Goal: Book appointment/travel/reservation

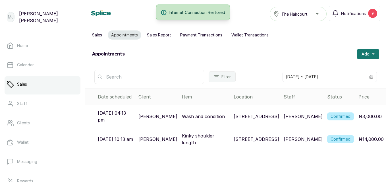
click at [364, 56] on span "Add" at bounding box center [366, 54] width 8 height 6
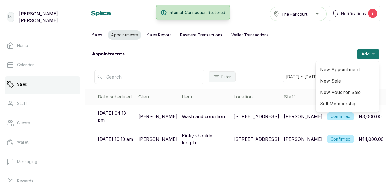
click at [345, 70] on span "New Appointment" at bounding box center [347, 69] width 55 height 7
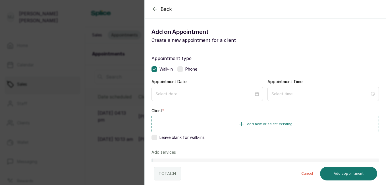
click at [197, 90] on div at bounding box center [207, 94] width 111 height 14
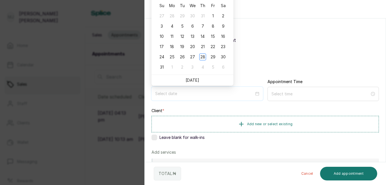
type input "2025/09/04"
click at [195, 79] on link "[DATE]" at bounding box center [193, 80] width 14 height 5
type input "[DATE]"
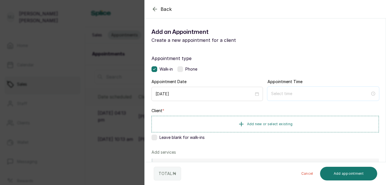
click at [304, 95] on input at bounding box center [320, 93] width 99 height 6
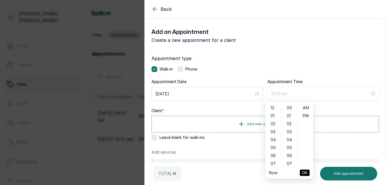
type input "12:01 am"
click at [275, 123] on div "02" at bounding box center [274, 124] width 14 height 8
click at [297, 163] on ul "AM PM" at bounding box center [305, 134] width 16 height 61
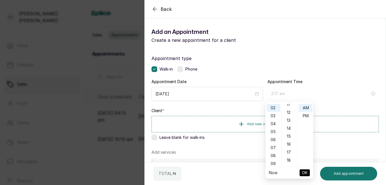
click at [291, 152] on div "17" at bounding box center [290, 152] width 14 height 8
click at [306, 118] on div "PM" at bounding box center [306, 116] width 14 height 8
type input "2:17 pm"
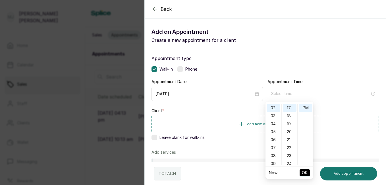
click at [259, 125] on span "Add new or select existing" at bounding box center [270, 124] width 46 height 5
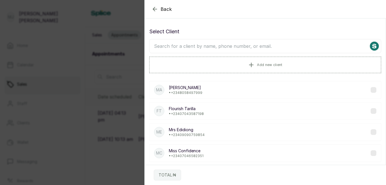
click at [268, 68] on button "Add new client" at bounding box center [265, 65] width 232 height 16
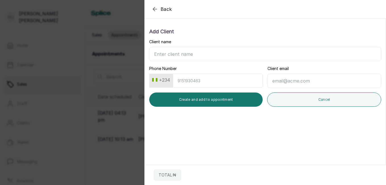
click at [257, 53] on input "Client name" at bounding box center [265, 54] width 232 height 14
type input "Blessing"
click at [254, 79] on input "Phone Number" at bounding box center [218, 81] width 90 height 14
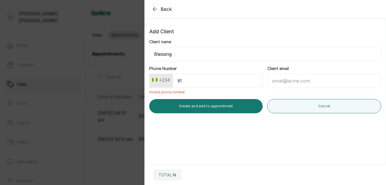
type input "8"
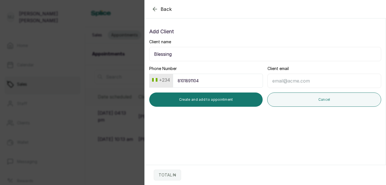
type input "8101891104"
click at [231, 100] on button "Create and add to appointment" at bounding box center [205, 99] width 113 height 14
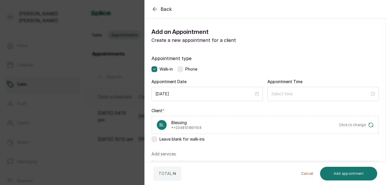
scroll to position [118, 0]
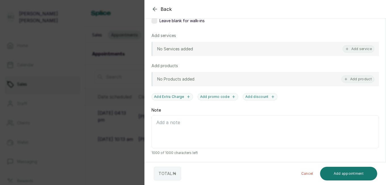
click at [349, 52] on button "Add service" at bounding box center [359, 48] width 32 height 7
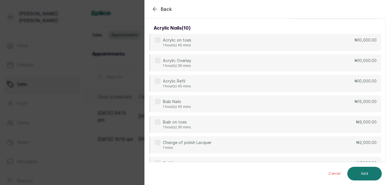
scroll to position [0, 0]
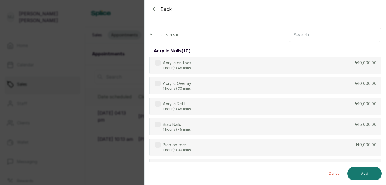
click at [304, 34] on input "text" at bounding box center [335, 35] width 93 height 14
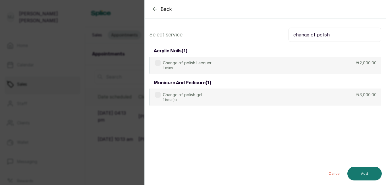
type input "change of polish"
click at [158, 96] on label at bounding box center [158, 95] width 6 height 6
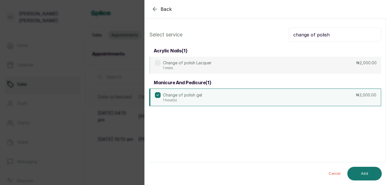
click at [369, 173] on button "Add" at bounding box center [364, 174] width 34 height 14
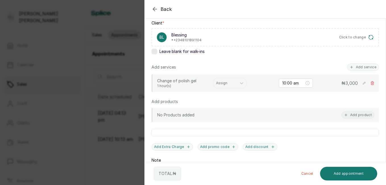
scroll to position [96, 0]
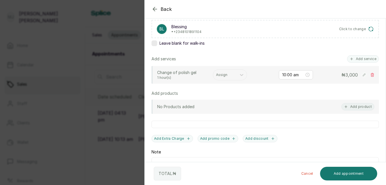
click at [359, 57] on button "Add service" at bounding box center [363, 58] width 32 height 7
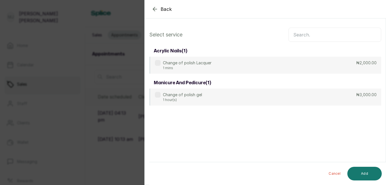
scroll to position [0, 0]
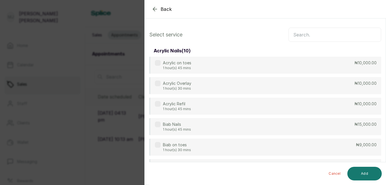
click at [349, 34] on input "text" at bounding box center [335, 35] width 93 height 14
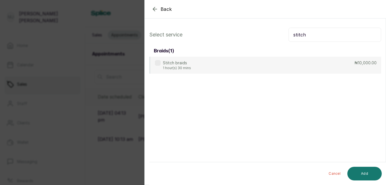
type input "stitch"
click at [305, 63] on div "Stitch braids 1 hour(s) 30 mins ₦10,000.00" at bounding box center [265, 65] width 232 height 17
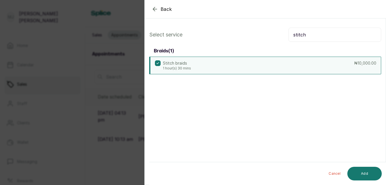
click at [359, 170] on button "Add" at bounding box center [364, 174] width 34 height 14
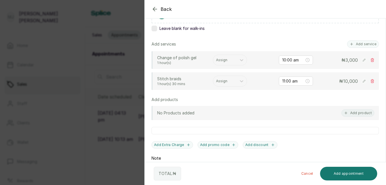
scroll to position [112, 0]
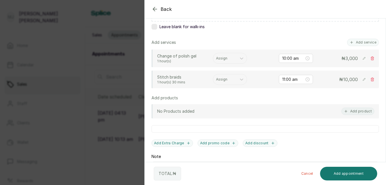
click at [224, 79] on div at bounding box center [225, 79] width 18 height 5
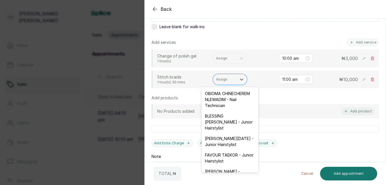
click at [222, 149] on div "[PERSON_NAME][DATE] - Junior Hairstylist" at bounding box center [230, 141] width 57 height 16
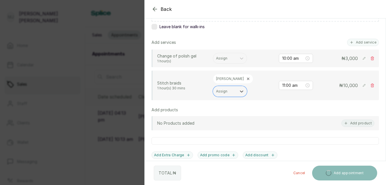
click at [224, 53] on div "Assign" at bounding box center [230, 58] width 34 height 11
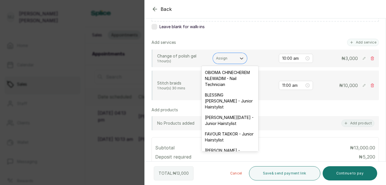
click at [222, 78] on div "OBIOMA CHINECHEREM NLEWADIM - Nail Technician" at bounding box center [230, 78] width 57 height 22
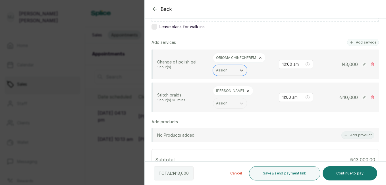
click at [361, 97] on rect at bounding box center [364, 97] width 6 height 6
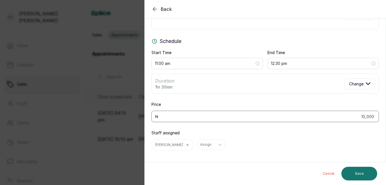
scroll to position [38, 0]
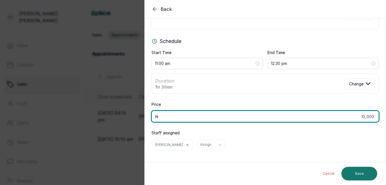
click at [238, 116] on input "10,000" at bounding box center [265, 116] width 227 height 11
type input "9,000"
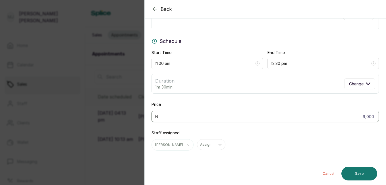
click at [347, 138] on div "Staff assigned ESTHER Assign" at bounding box center [265, 140] width 227 height 20
click at [359, 174] on button "Save" at bounding box center [359, 174] width 36 height 14
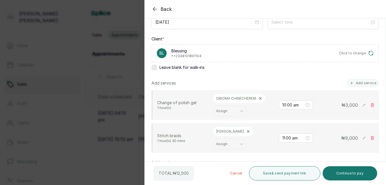
scroll to position [74, 0]
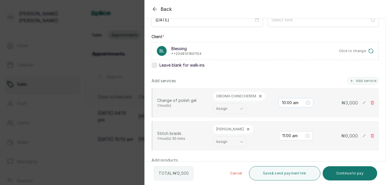
click at [298, 103] on input "10:00 am" at bounding box center [293, 103] width 23 height 6
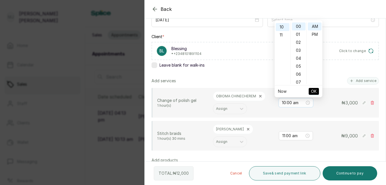
scroll to position [80, 0]
type input "1"
click at [314, 35] on div "PM" at bounding box center [315, 34] width 14 height 8
click at [282, 41] on div "02" at bounding box center [283, 42] width 14 height 8
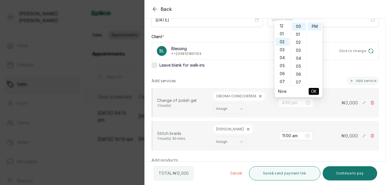
scroll to position [16, 0]
type input "2:00 pm"
click at [314, 92] on span "OK" at bounding box center [314, 91] width 6 height 11
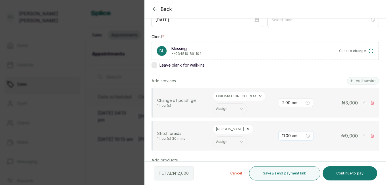
click at [300, 136] on input "11:00 am" at bounding box center [293, 135] width 23 height 6
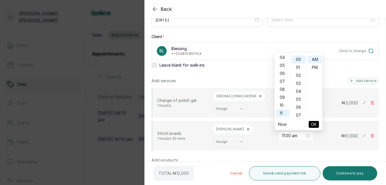
scroll to position [0, 0]
click at [280, 75] on div "02" at bounding box center [283, 75] width 14 height 8
click at [298, 87] on div "17" at bounding box center [299, 87] width 14 height 8
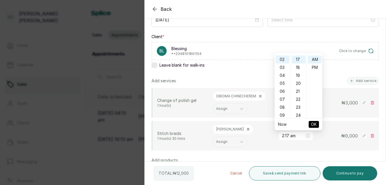
type input "2:17 pm"
click at [315, 68] on div "PM" at bounding box center [315, 67] width 14 height 8
click at [315, 124] on span "OK" at bounding box center [314, 124] width 6 height 11
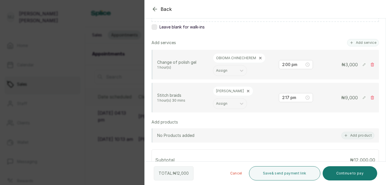
scroll to position [112, 0]
click at [351, 138] on button "Add product" at bounding box center [357, 134] width 33 height 7
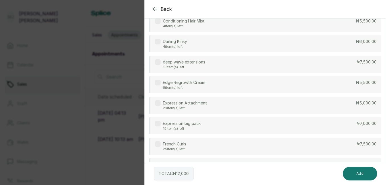
click at [285, 104] on div "Expression Attachment 23 item(s) left ₦5,000.00" at bounding box center [265, 105] width 232 height 17
click at [364, 172] on button "Add" at bounding box center [360, 174] width 34 height 14
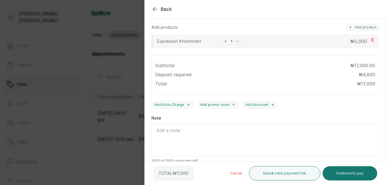
scroll to position [215, 0]
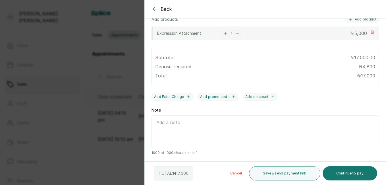
click at [350, 173] on button "Continue to pay" at bounding box center [350, 173] width 55 height 14
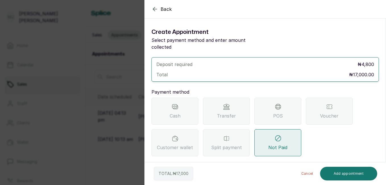
scroll to position [0, 0]
click at [386, 101] on html "MJ Marie James Home Calendar Sales Staff Clients Wallet Messaging Rewards Catal…" at bounding box center [193, 92] width 386 height 185
click at [285, 100] on div "POS" at bounding box center [277, 111] width 47 height 27
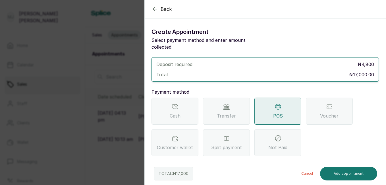
click at [219, 71] on div "Total ₦17,000.00" at bounding box center [265, 74] width 218 height 7
click at [386, 158] on section "Back Add Appointment Create Appointment Select payment method and enter amount …" at bounding box center [265, 92] width 242 height 185
click at [384, 157] on section "Back Add Appointment Create Appointment Select payment method and enter amount …" at bounding box center [265, 92] width 242 height 185
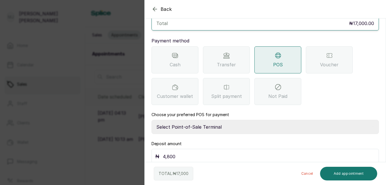
click at [230, 152] on input "4,800" at bounding box center [269, 156] width 212 height 8
type input "4"
type input "17,000"
click at [237, 120] on select "Select Point-of-Sale Terminal The Hair Court Guaranty Trust Bank" at bounding box center [265, 127] width 227 height 14
select select "f9371ff8-f9a2-447e-832c-3d3c1d3d3b1b"
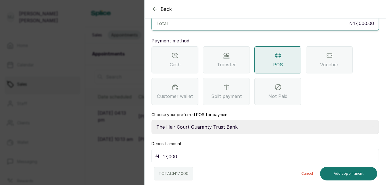
click at [152, 120] on select "Select Point-of-Sale Terminal The Hair Court Guaranty Trust Bank" at bounding box center [265, 127] width 227 height 14
click at [344, 172] on button "Add appointment" at bounding box center [348, 174] width 57 height 14
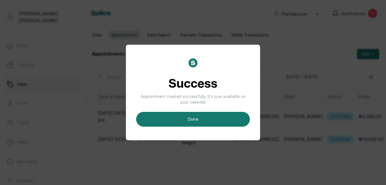
click at [212, 117] on button "done" at bounding box center [193, 119] width 114 height 15
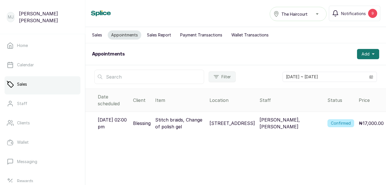
click at [360, 51] on button "Add" at bounding box center [368, 54] width 22 height 10
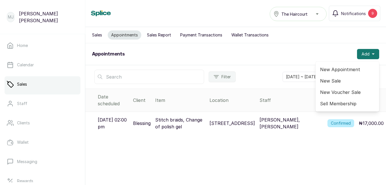
click at [346, 70] on span "New Appointment" at bounding box center [347, 69] width 55 height 7
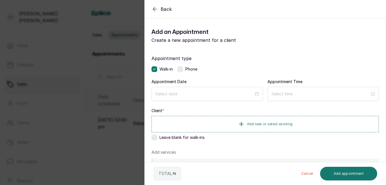
click at [181, 69] on label at bounding box center [180, 69] width 6 height 6
click at [192, 95] on input at bounding box center [204, 93] width 99 height 6
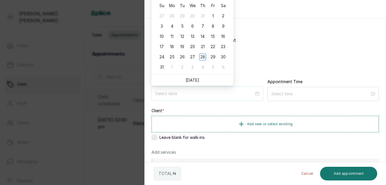
type input "[DATE]"
click at [192, 80] on link "[DATE]" at bounding box center [193, 80] width 14 height 5
type input "[DATE]"
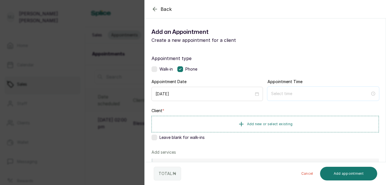
click at [309, 93] on input at bounding box center [320, 93] width 99 height 6
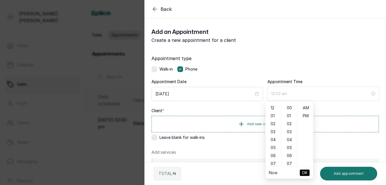
type input "12:04 am"
click at [274, 131] on div "03" at bounding box center [274, 132] width 14 height 8
click at [290, 122] on div "02" at bounding box center [290, 124] width 14 height 8
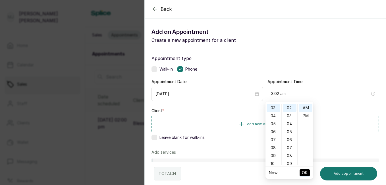
type input "3:02 pm"
click at [305, 113] on div "PM" at bounding box center [306, 116] width 14 height 8
click at [305, 170] on span "OK" at bounding box center [305, 172] width 6 height 11
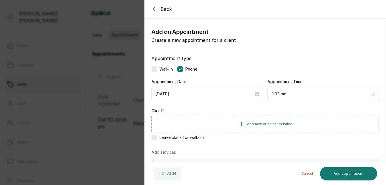
click at [306, 120] on button "Add new or select existing" at bounding box center [265, 124] width 227 height 16
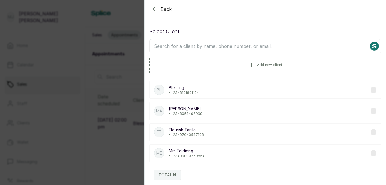
click at [278, 50] on input "text" at bounding box center [265, 46] width 232 height 14
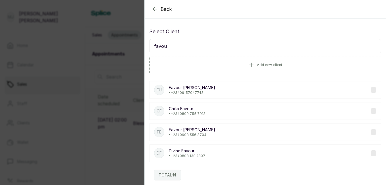
type input "favou"
click at [198, 138] on div "FE Favour [PERSON_NAME] • [PHONE_NUMBER]" at bounding box center [265, 132] width 232 height 18
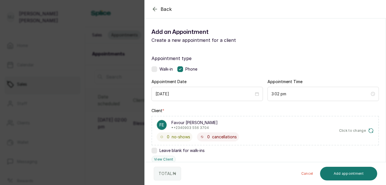
scroll to position [137, 0]
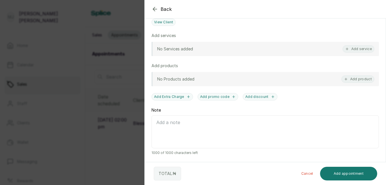
click at [354, 49] on button "Add service" at bounding box center [359, 48] width 32 height 7
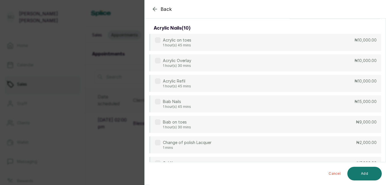
scroll to position [0, 0]
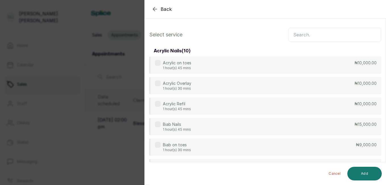
click at [319, 36] on input "text" at bounding box center [335, 35] width 93 height 14
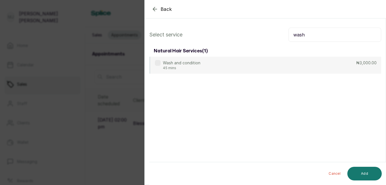
type input "wash"
click at [356, 63] on p "₦3,000.00" at bounding box center [366, 63] width 20 height 6
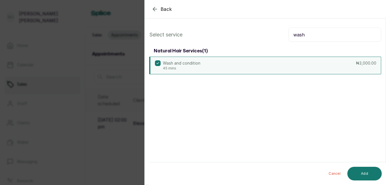
click at [367, 173] on button "Add" at bounding box center [364, 174] width 34 height 14
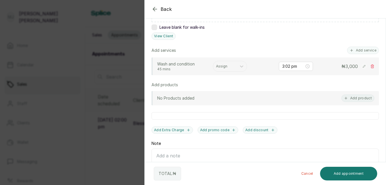
scroll to position [125, 0]
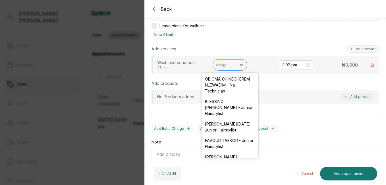
click at [231, 67] on div at bounding box center [225, 64] width 18 height 5
click at [224, 131] on div "[PERSON_NAME][DATE] - Junior Hairstylist" at bounding box center [230, 127] width 57 height 16
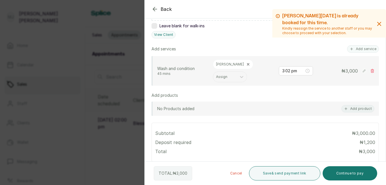
click at [354, 174] on button "Continue to pay" at bounding box center [350, 173] width 55 height 14
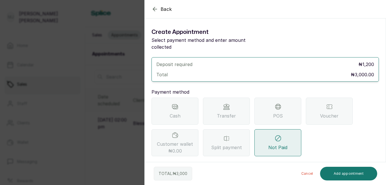
scroll to position [0, 0]
click at [239, 107] on div "Transfer" at bounding box center [226, 111] width 47 height 27
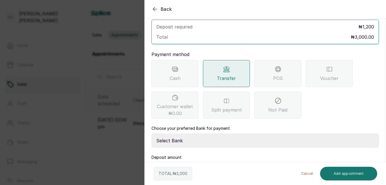
scroll to position [51, 0]
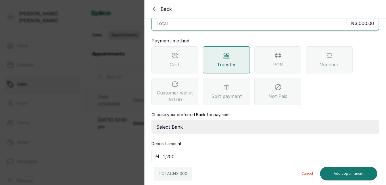
click at [321, 122] on select "Select Bank THE HAIR COURT Zenith Bank THE HAIR COURT Guaranty Trust Bank" at bounding box center [265, 127] width 227 height 14
select select "8093f8fd-914a-4246-9da3-7ae1719cd41e"
click at [152, 120] on select "Select Bank THE HAIR COURT Zenith Bank THE HAIR COURT Guaranty Trust Bank" at bounding box center [265, 127] width 227 height 14
click at [250, 152] on input "1,200" at bounding box center [269, 156] width 212 height 8
type input "1"
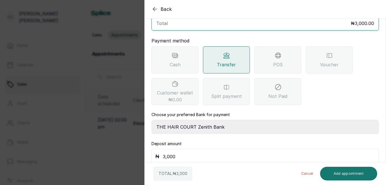
type input "3,000"
click at [343, 175] on button "Add appointment" at bounding box center [348, 174] width 57 height 14
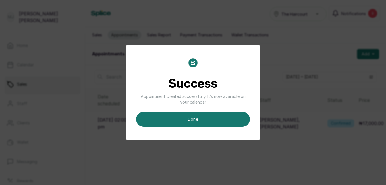
click at [343, 175] on div "Success Appointment created successfully. It’s now available on your calendar d…" at bounding box center [193, 92] width 386 height 185
